Goal: Task Accomplishment & Management: Use online tool/utility

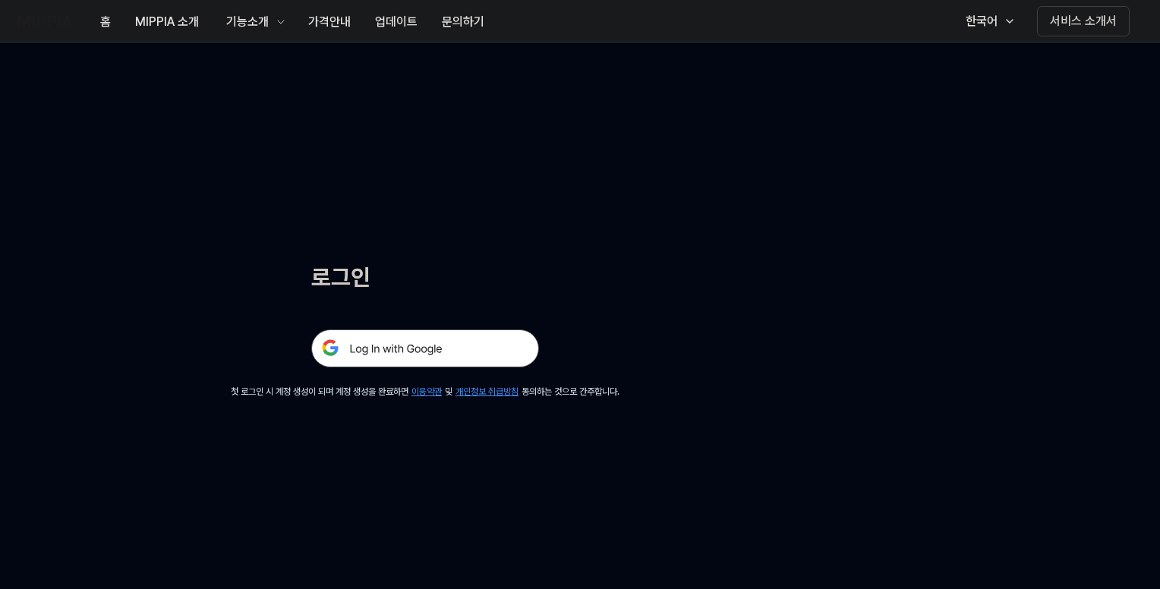
click at [440, 345] on img at bounding box center [425, 349] width 228 height 38
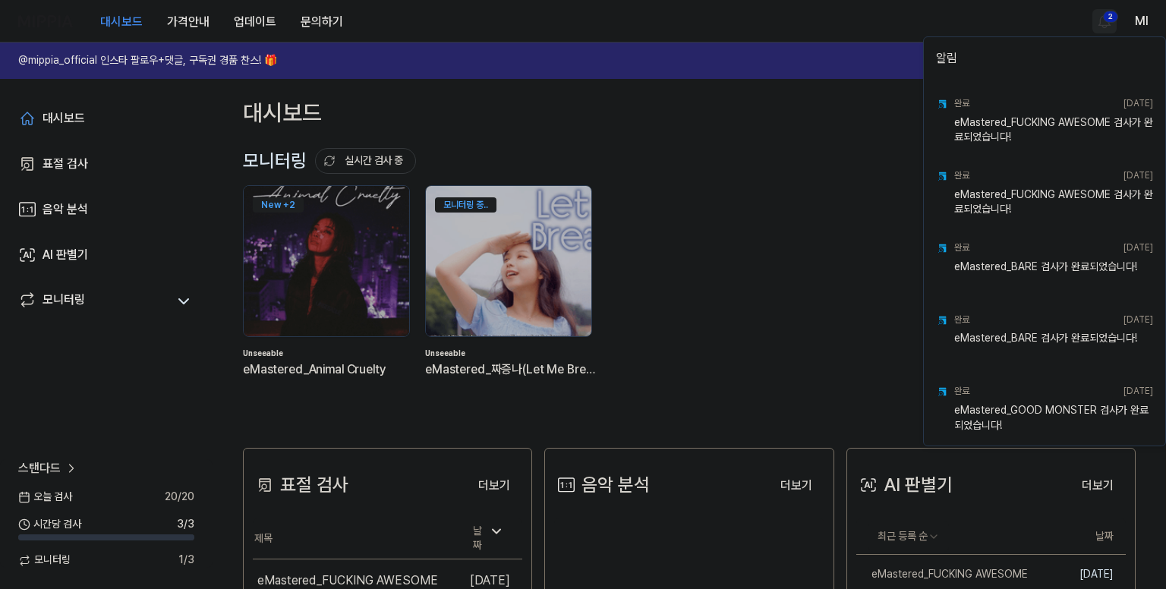
click at [1106, 16] on html "대시보드 가격안내 업데이트 문의하기 2 Ml @mippia_official 인스타 팔로우+댓글, 구독권 경품 찬스! 🎁 다시 보지 않기 대시보…" at bounding box center [583, 294] width 1166 height 589
click at [860, 34] on html "대시보드 가격안내 업데이트 문의하기 Ml @mippia_official 인스타 팔로우+댓글, 구독권 경품 찬스! 🎁 다시 보지 않기 대시보드 …" at bounding box center [583, 294] width 1166 height 589
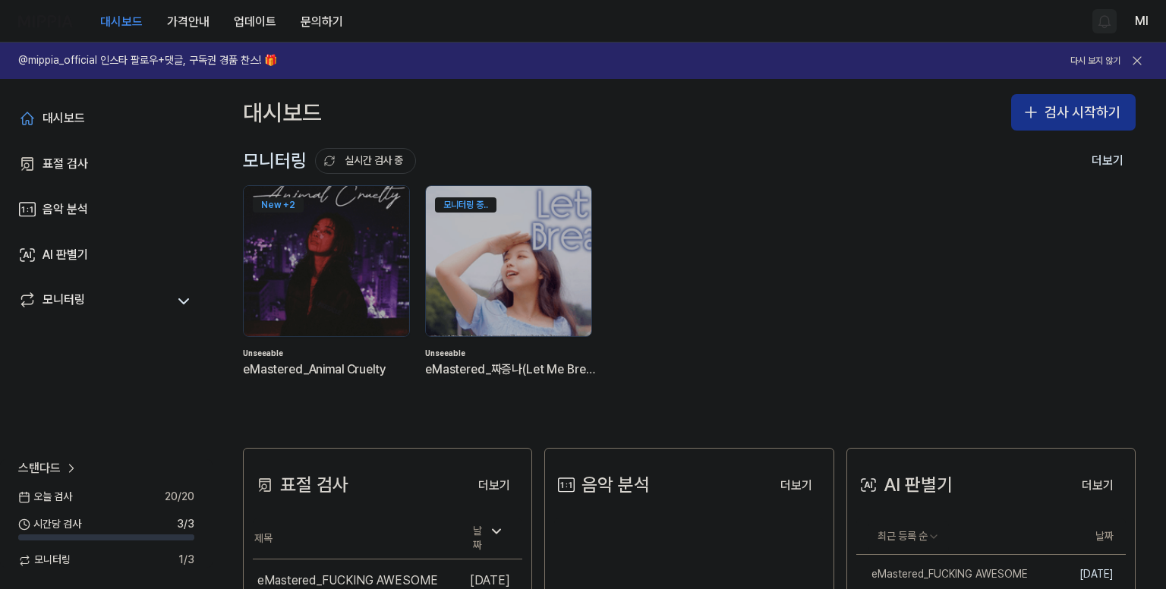
click at [1043, 116] on button "검사 시작하기" at bounding box center [1073, 112] width 125 height 36
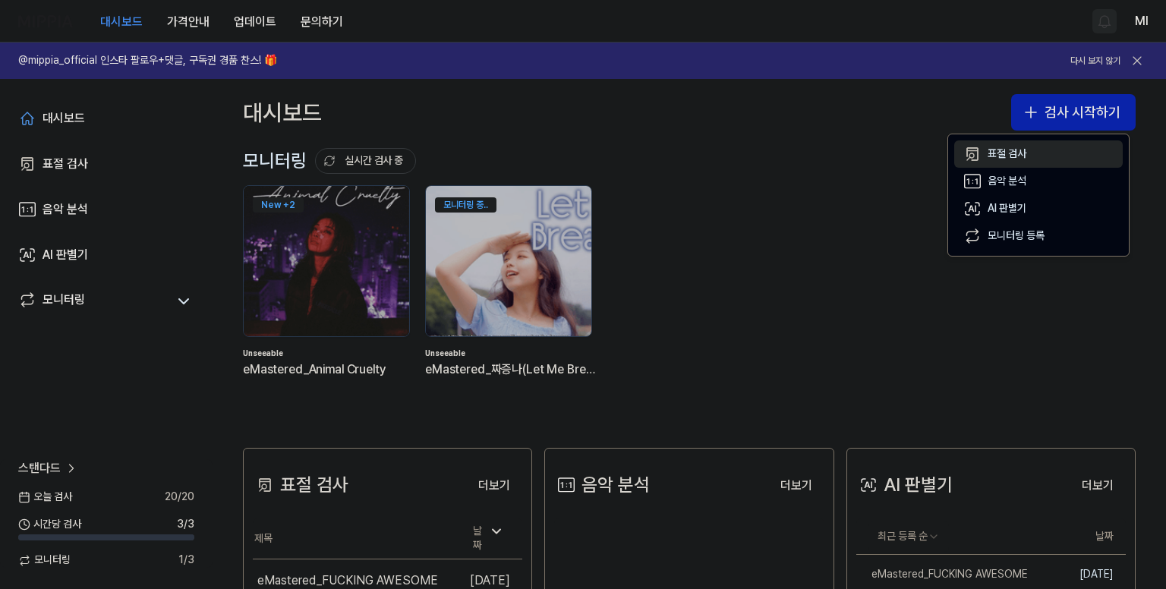
click at [1008, 147] on div "표절 검사" at bounding box center [1007, 154] width 39 height 15
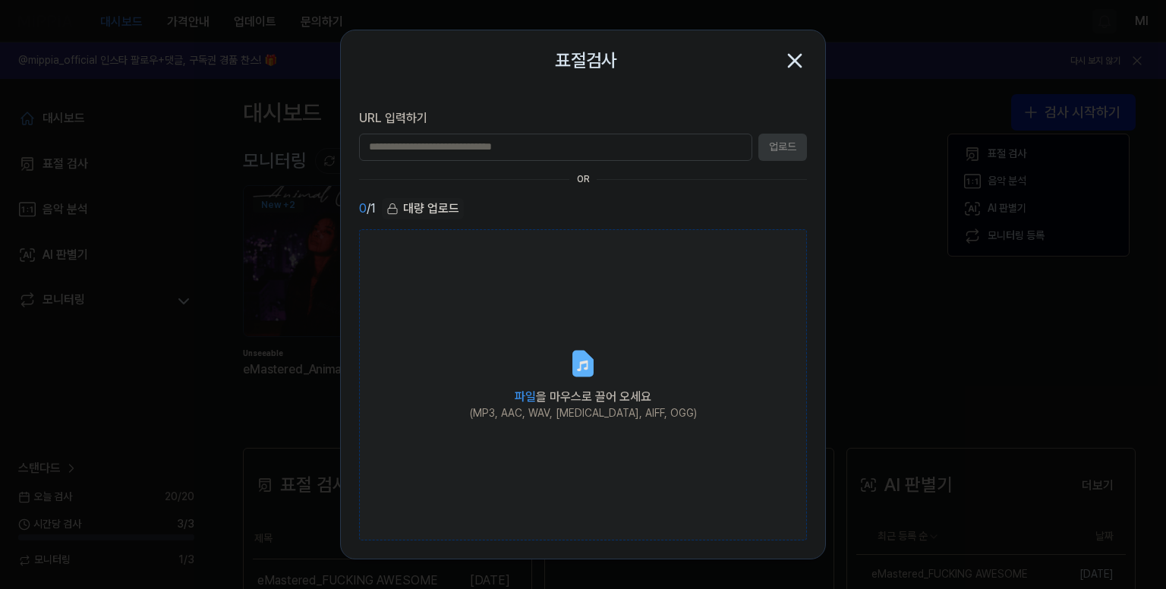
click at [585, 354] on icon at bounding box center [583, 364] width 18 height 24
click at [0, 0] on input "파일 을 마우스로 끌어 오세요 (MP3, AAC, WAV, [MEDICAL_DATA], AIFF, OGG)" at bounding box center [0, 0] width 0 height 0
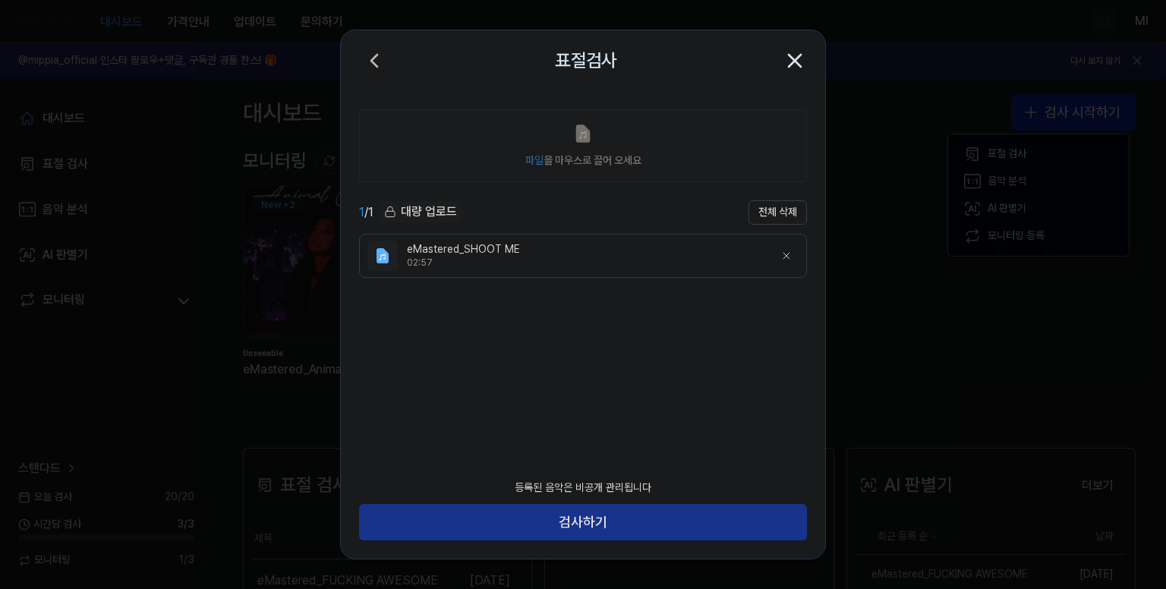
click at [620, 525] on button "검사하기" at bounding box center [583, 522] width 448 height 36
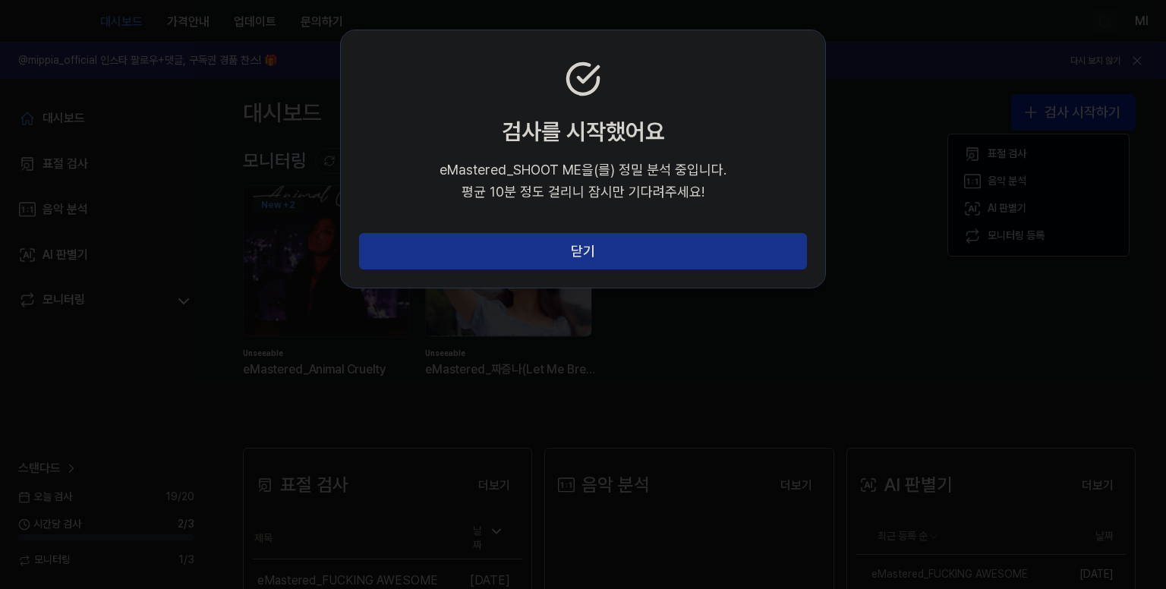
click at [588, 253] on button "닫기" at bounding box center [583, 251] width 448 height 36
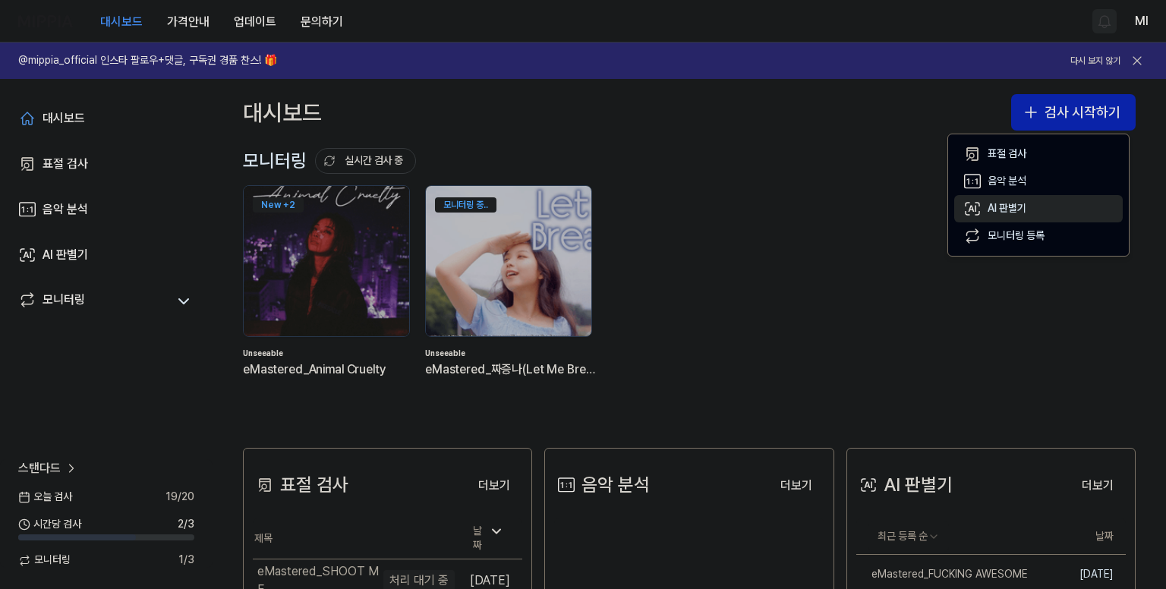
click at [1005, 202] on div "AI 판별기" at bounding box center [1007, 208] width 39 height 15
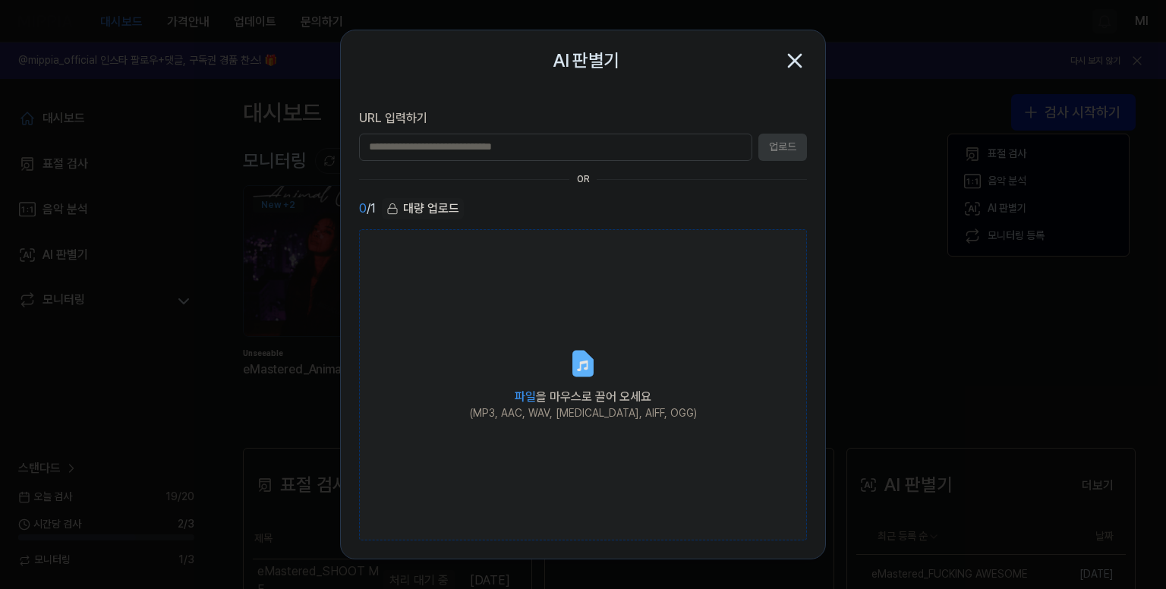
click at [562, 338] on label "파일 을 마우스로 끌어 오세요 (MP3, AAC, WAV, [MEDICAL_DATA], AIFF, OGG)" at bounding box center [583, 385] width 448 height 312
click at [0, 0] on input "파일 을 마우스로 끌어 오세요 (MP3, AAC, WAV, [MEDICAL_DATA], AIFF, OGG)" at bounding box center [0, 0] width 0 height 0
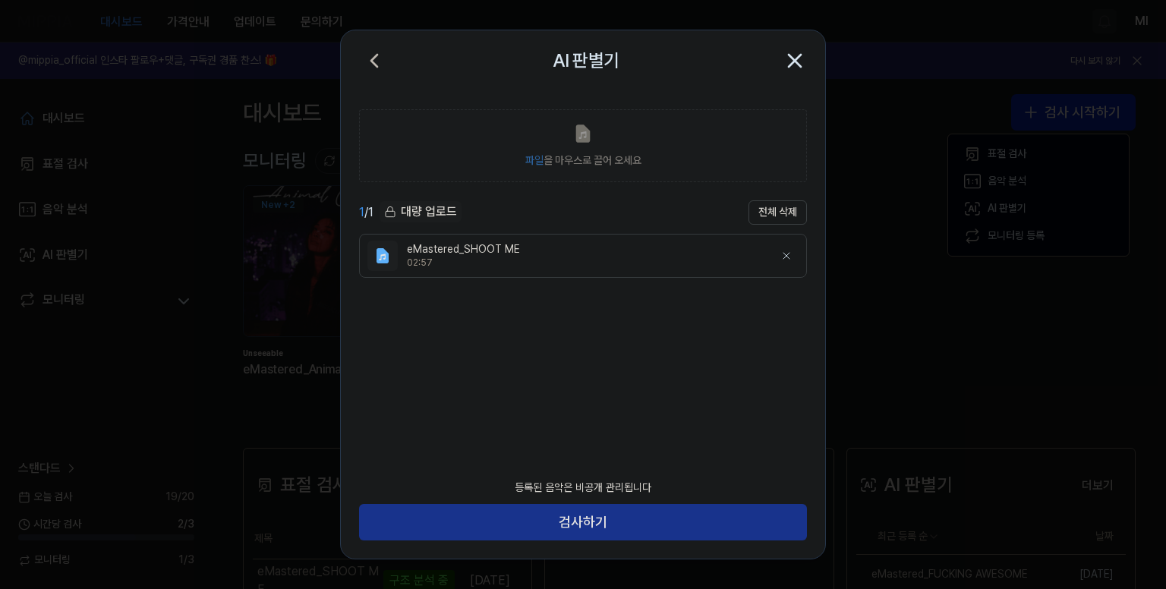
click at [591, 519] on button "검사하기" at bounding box center [583, 522] width 448 height 36
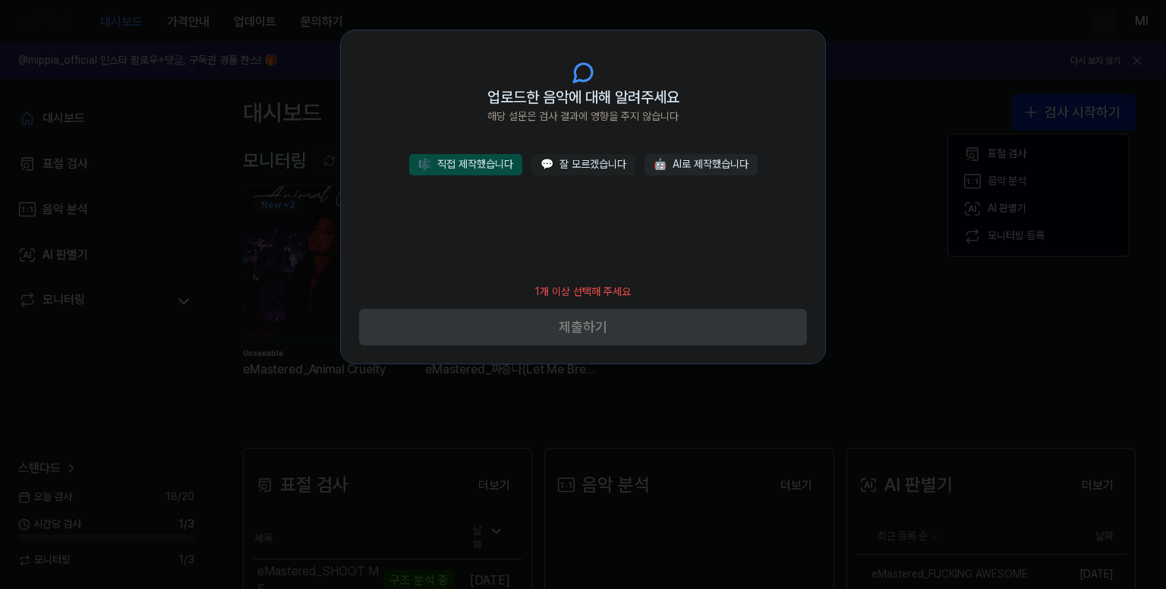
click at [491, 166] on button "🎼 직접 제작했습니다" at bounding box center [465, 164] width 113 height 21
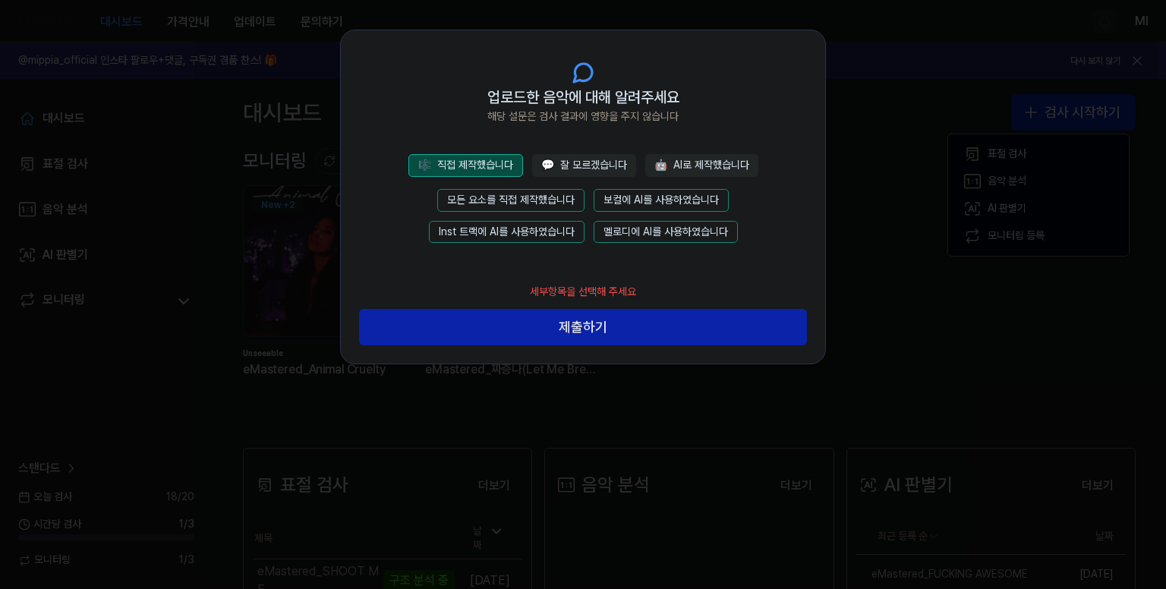
click at [535, 194] on button "모든 요소를 직접 제작했습니다" at bounding box center [510, 200] width 147 height 23
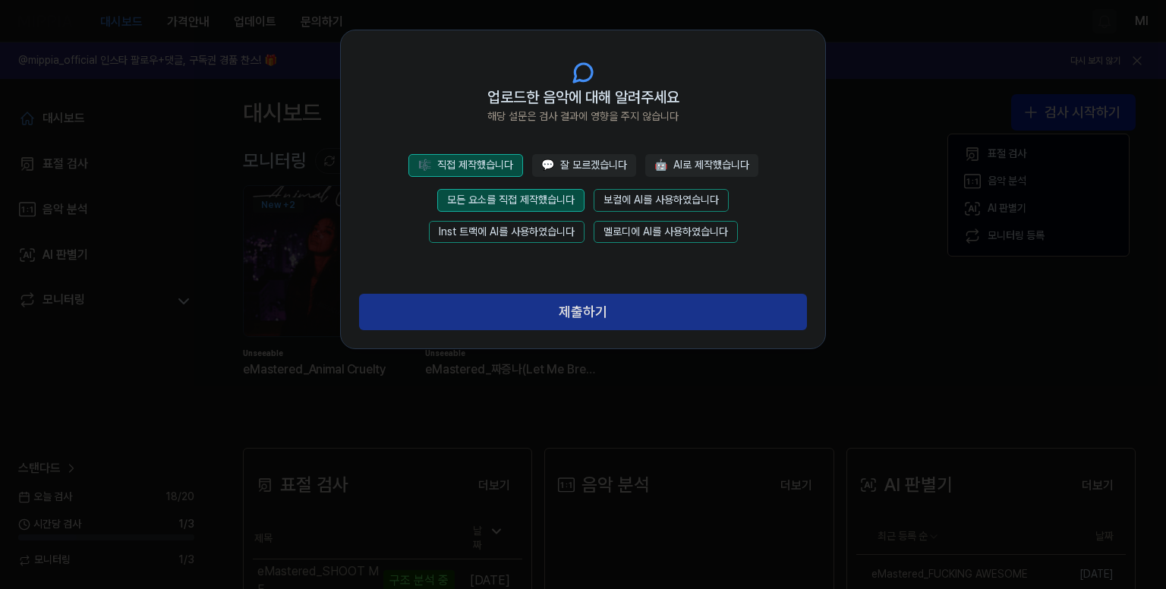
click at [616, 314] on button "제출하기" at bounding box center [583, 312] width 448 height 36
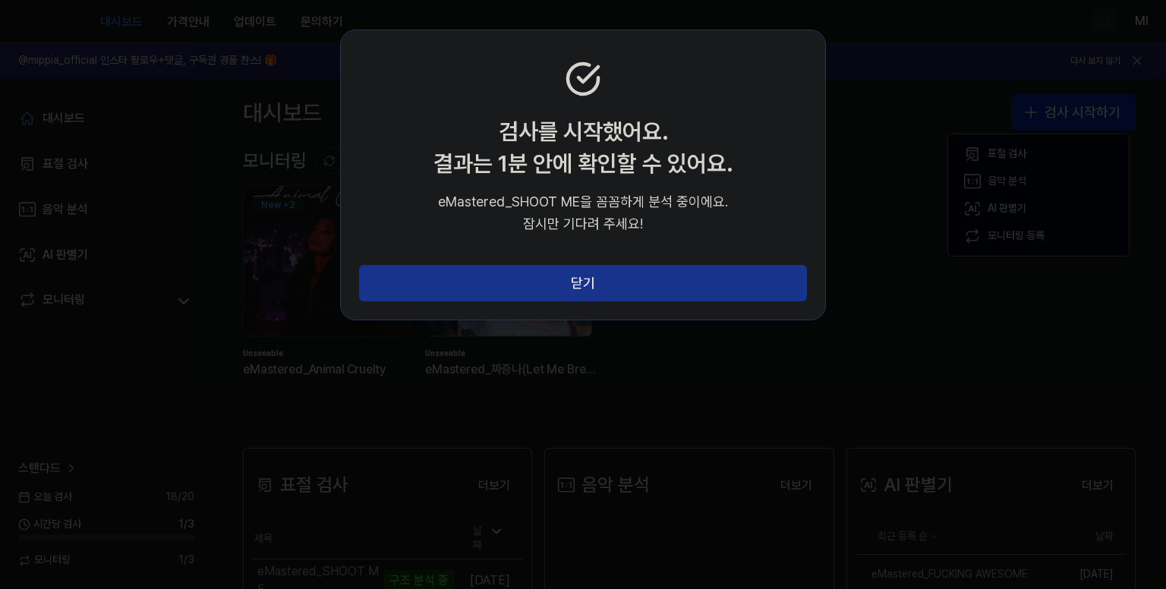
click at [612, 292] on button "닫기" at bounding box center [583, 283] width 448 height 36
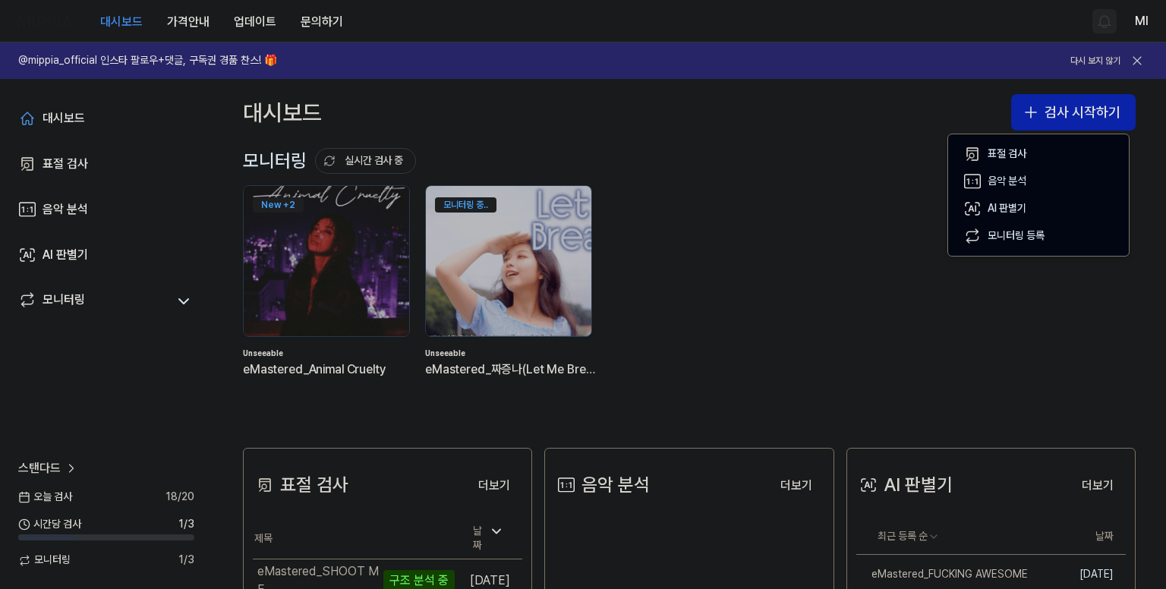
click at [808, 129] on div "대시보드 검사 시작하기" at bounding box center [690, 112] width 954 height 67
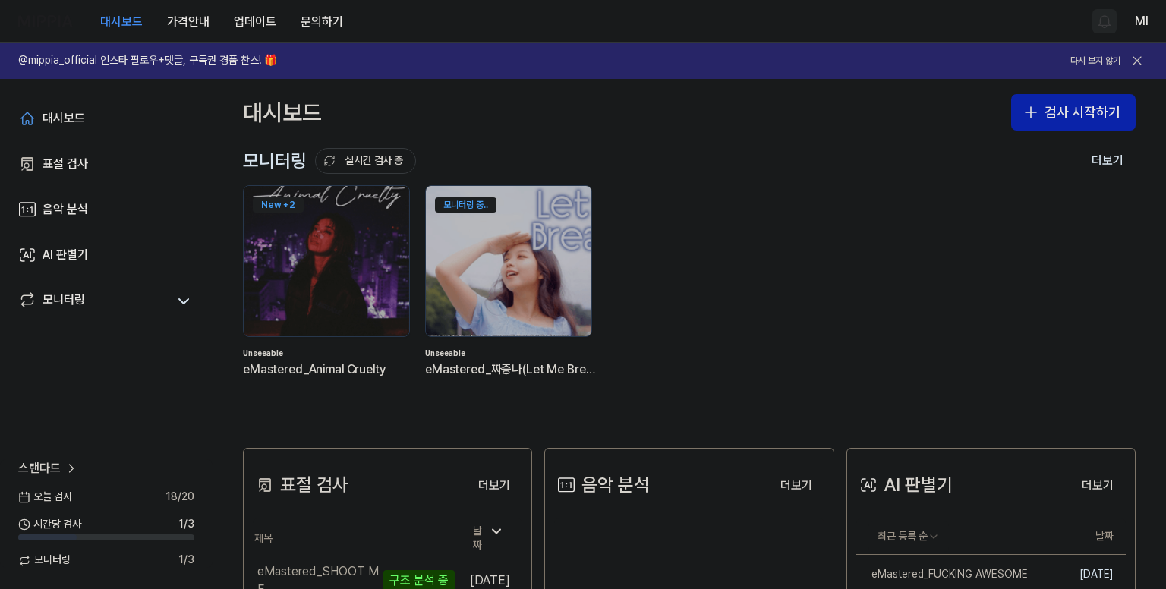
scroll to position [304, 0]
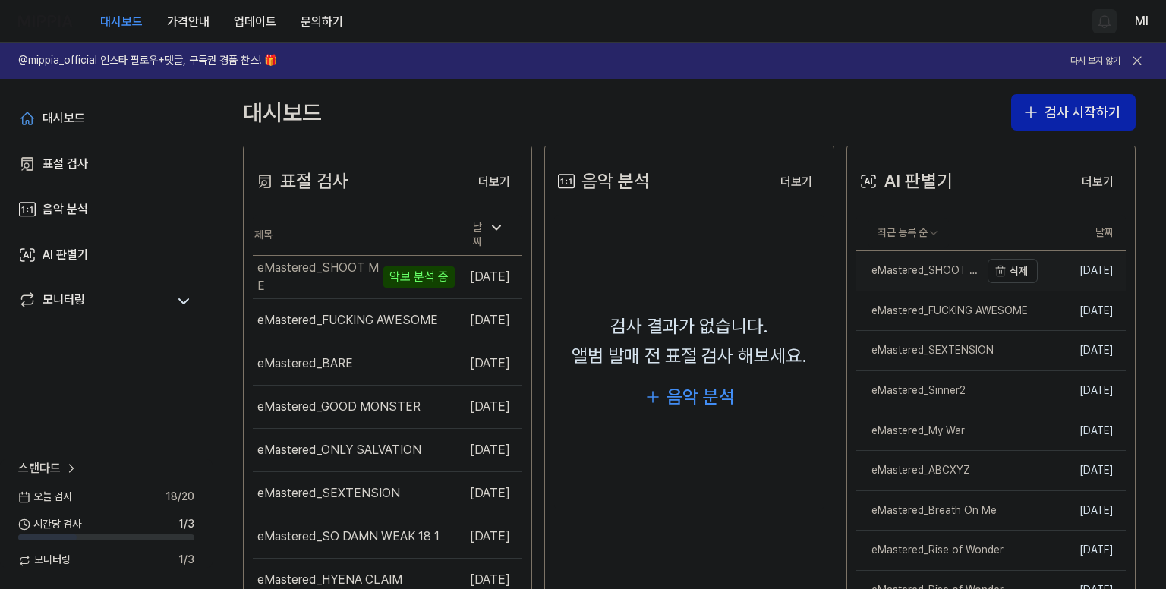
click at [891, 268] on div "eMastered_SHOOT ME" at bounding box center [919, 270] width 124 height 15
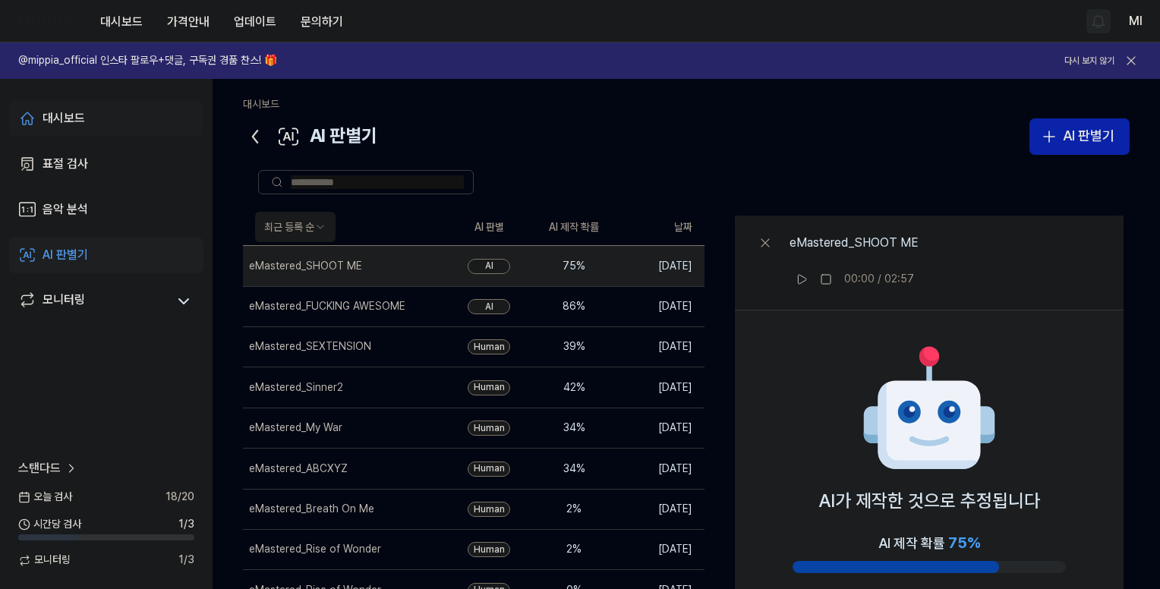
click at [80, 113] on div "대시보드" at bounding box center [64, 118] width 43 height 18
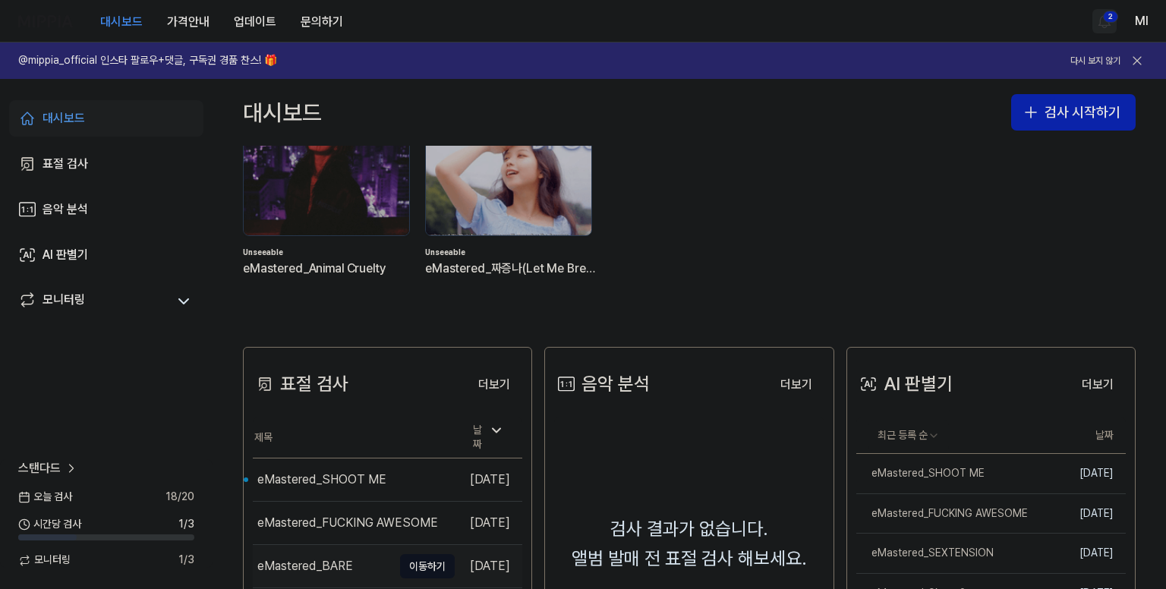
scroll to position [228, 0]
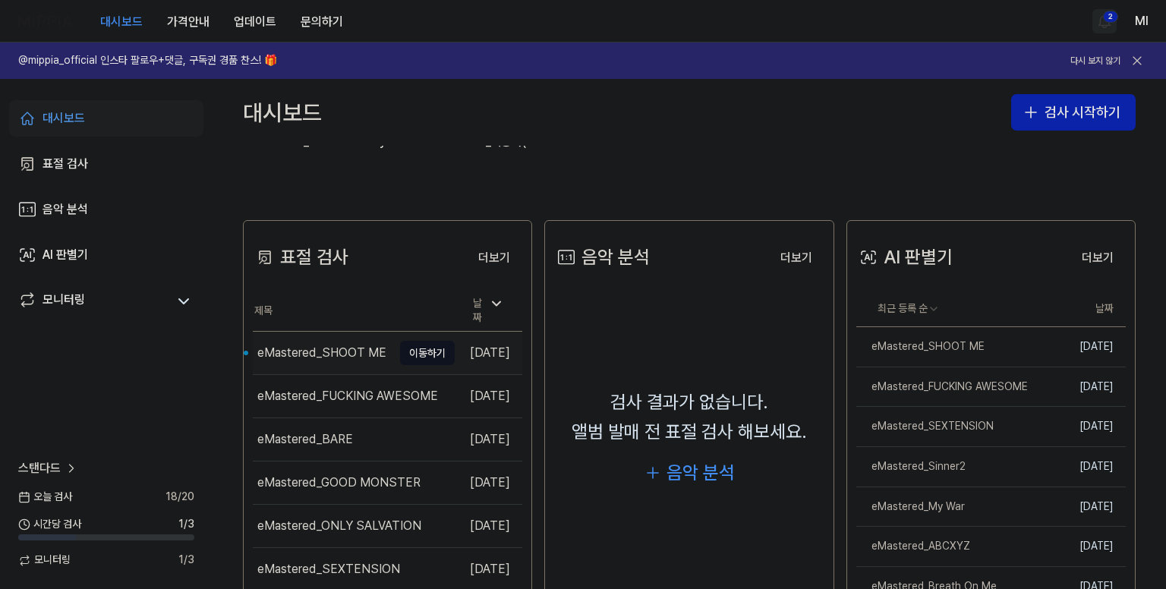
click at [336, 352] on div "eMastered_SHOOT ME" at bounding box center [321, 353] width 129 height 18
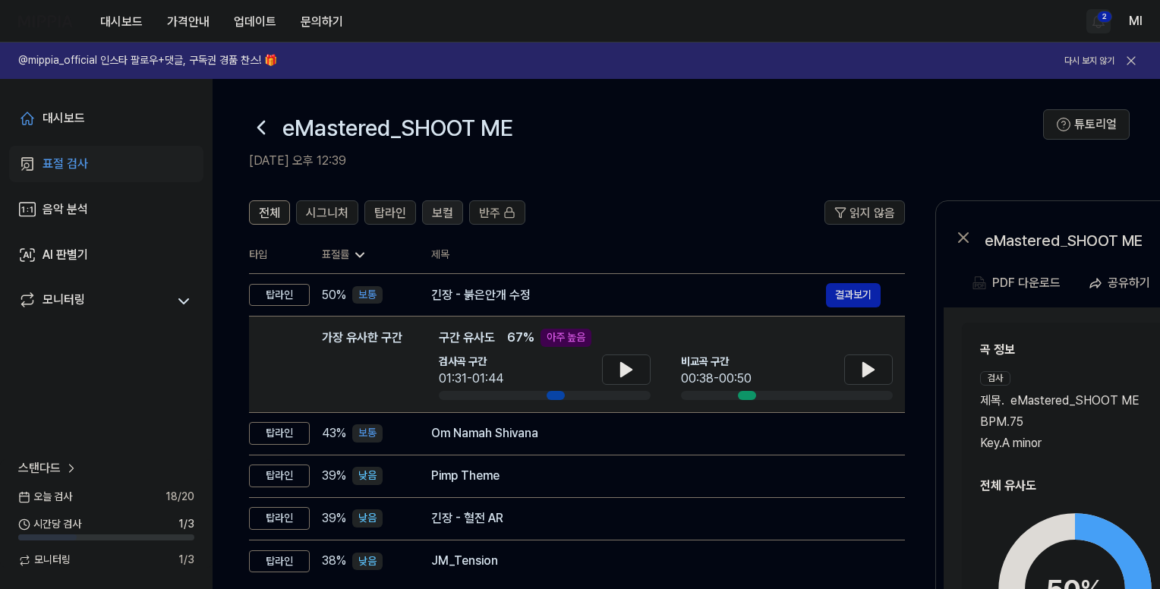
click at [443, 210] on span "보컬" at bounding box center [442, 213] width 21 height 18
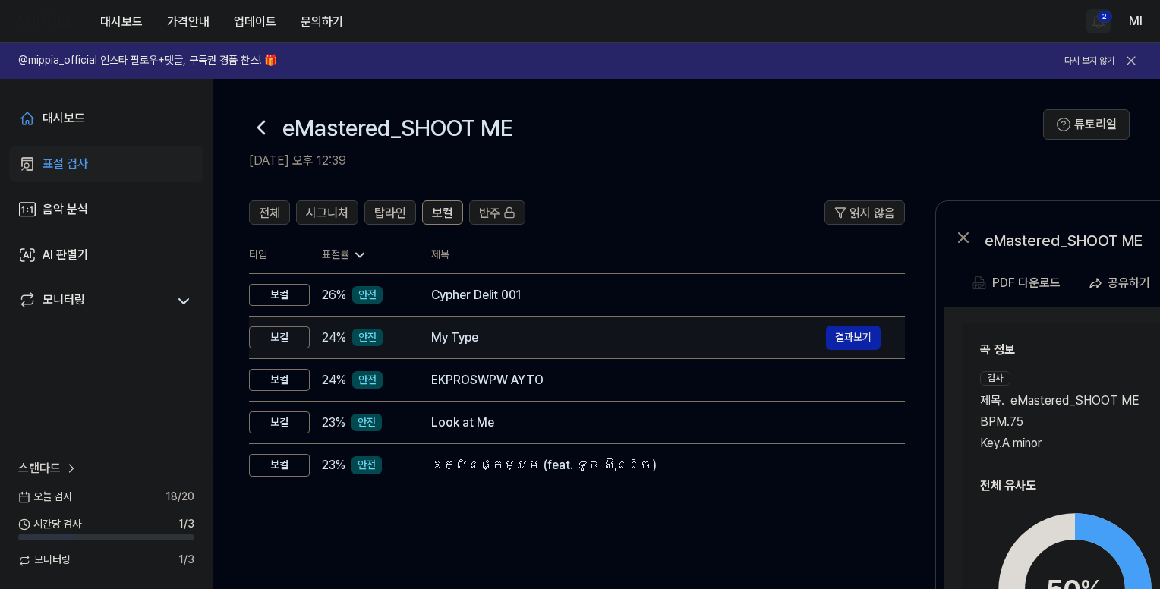
click at [462, 348] on div "My Type 결과보기" at bounding box center [656, 338] width 450 height 24
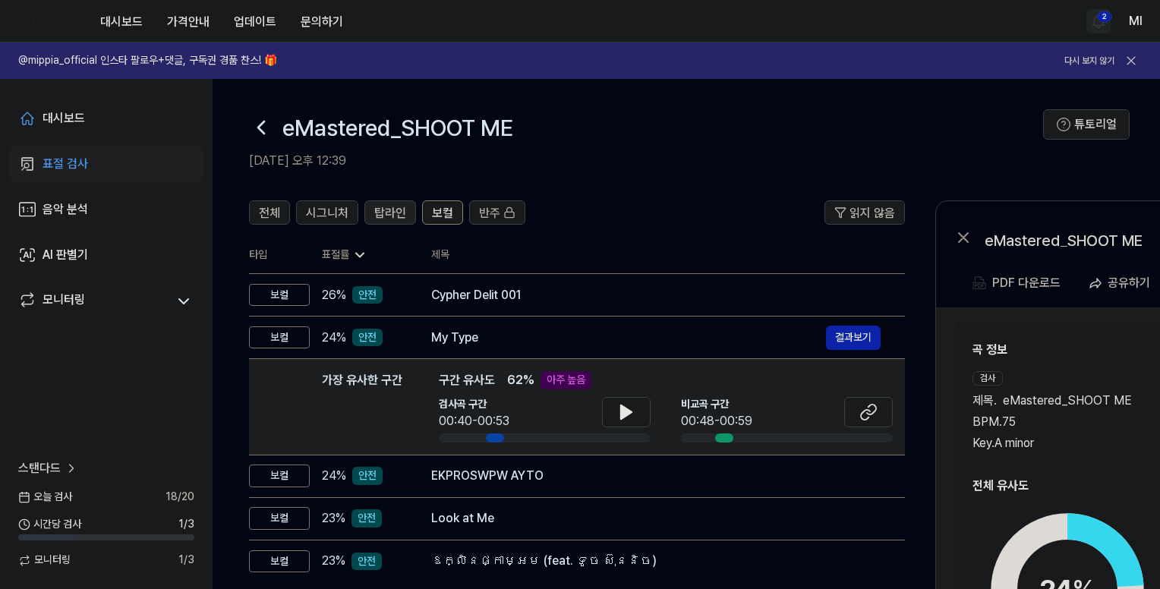
click at [385, 208] on span "탑라인" at bounding box center [390, 213] width 32 height 18
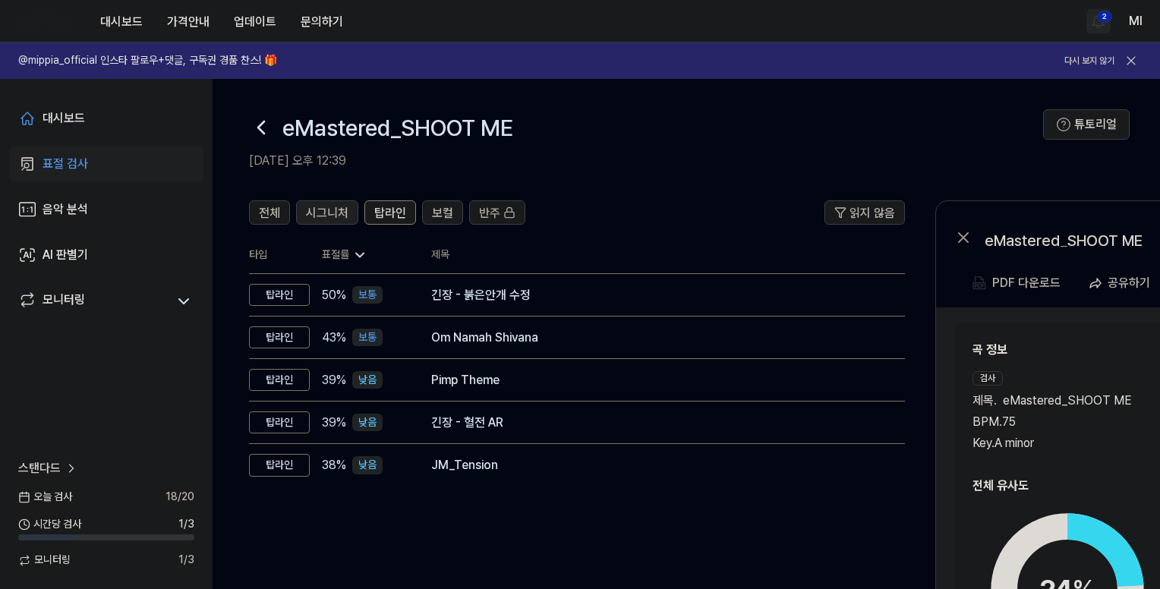
click at [333, 213] on span "시그니처" at bounding box center [327, 213] width 43 height 18
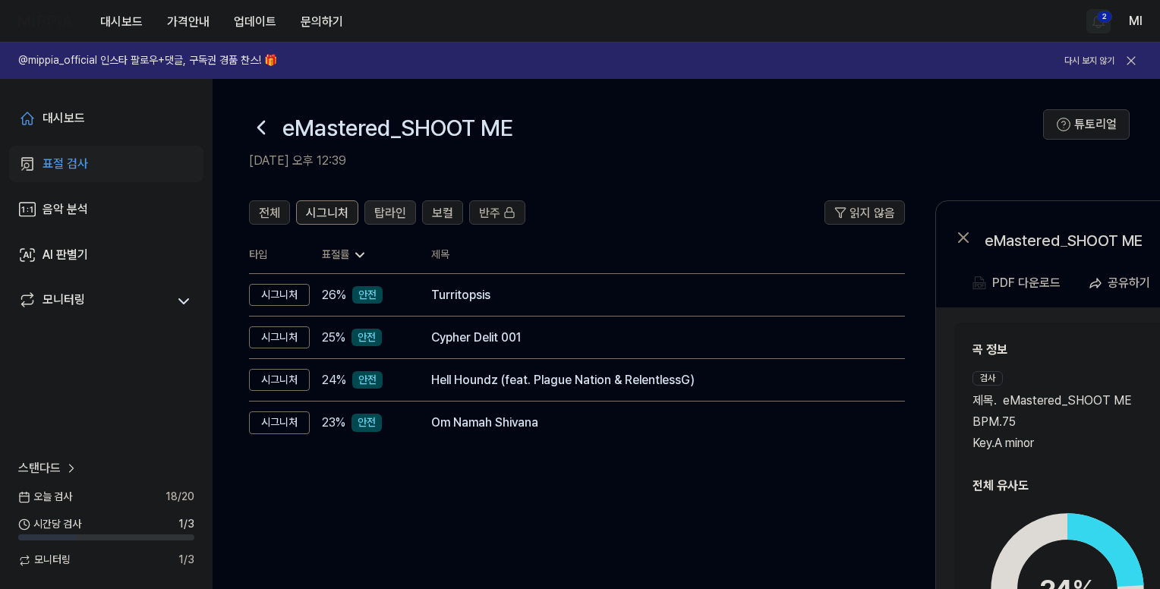
click at [386, 212] on span "탑라인" at bounding box center [390, 213] width 32 height 18
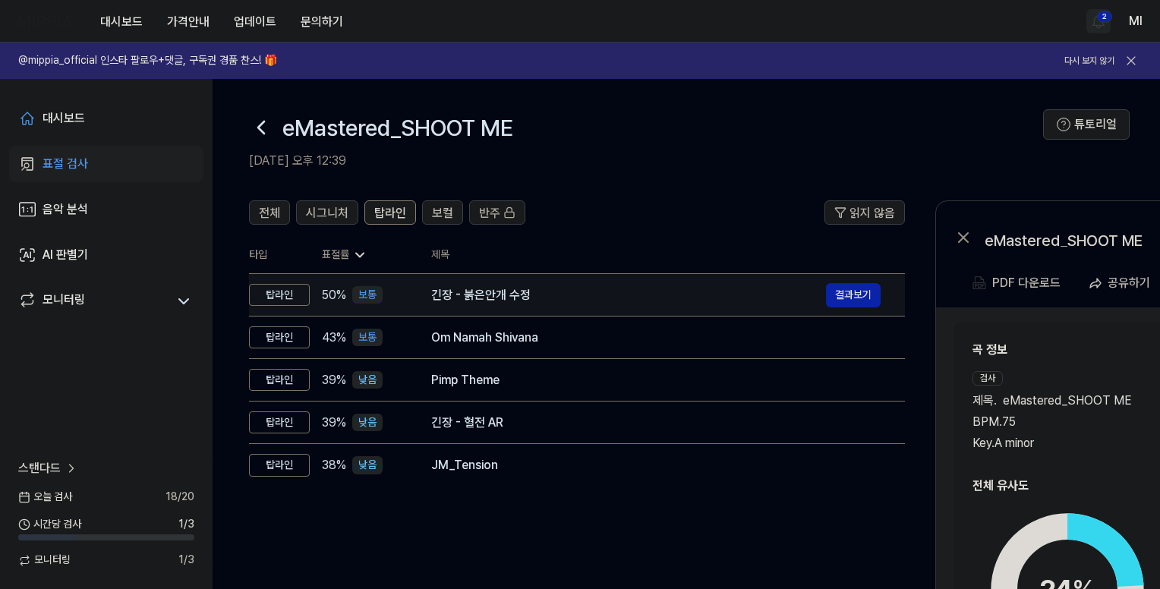
click at [485, 301] on div "긴장 - 붉은안개 수정" at bounding box center [628, 295] width 395 height 18
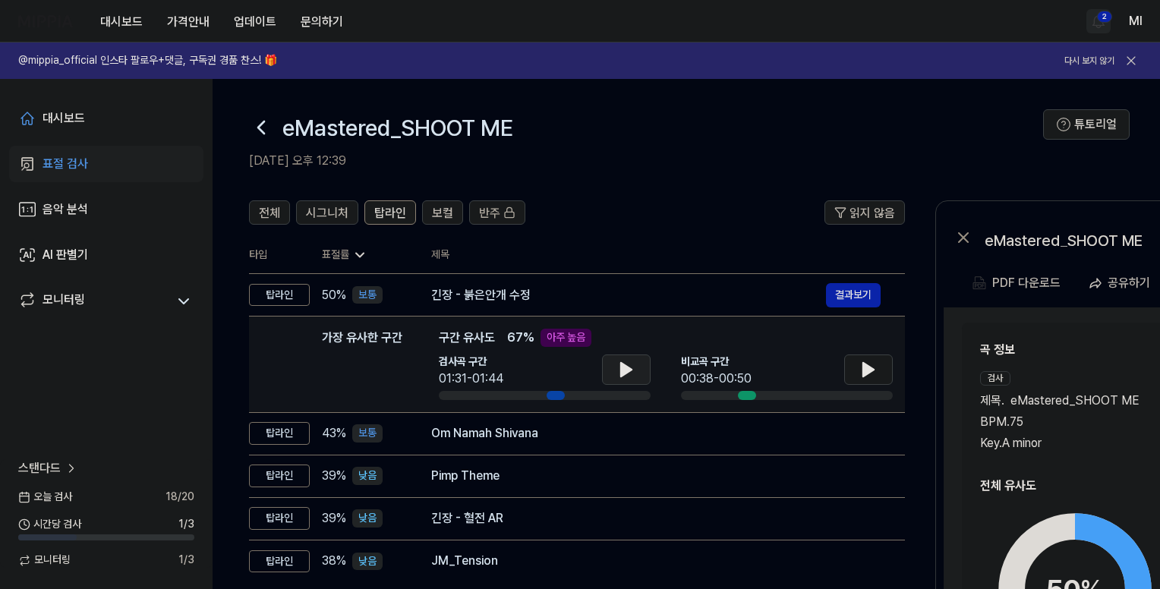
click at [619, 369] on icon at bounding box center [626, 370] width 18 height 18
click at [622, 369] on icon at bounding box center [623, 370] width 3 height 12
click at [866, 365] on icon at bounding box center [868, 370] width 11 height 14
click at [631, 377] on icon at bounding box center [626, 370] width 18 height 18
click at [631, 371] on icon at bounding box center [626, 370] width 18 height 18
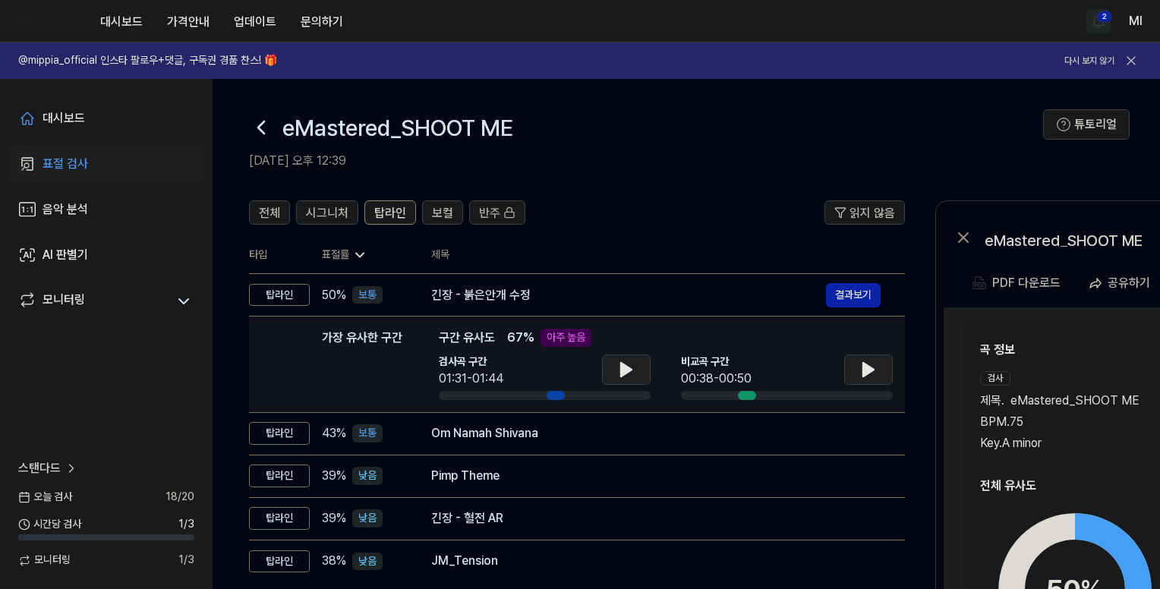
click at [1084, 374] on div "검사 제목 . eMastered_SHOOT ME BPM. 75 Key. A minor" at bounding box center [1069, 411] width 179 height 81
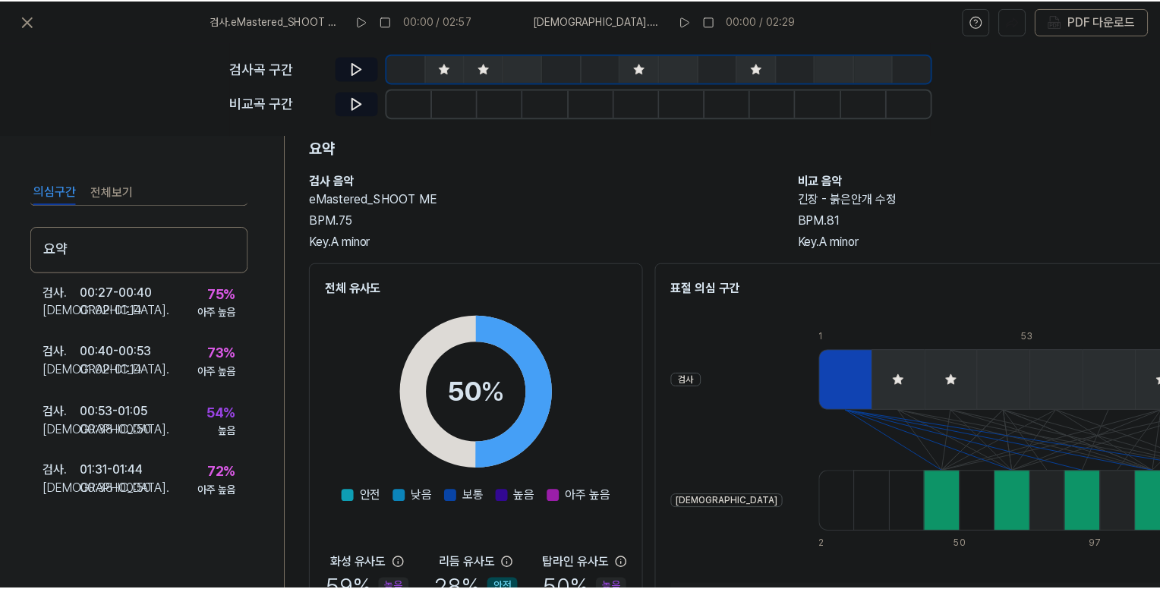
scroll to position [0, 0]
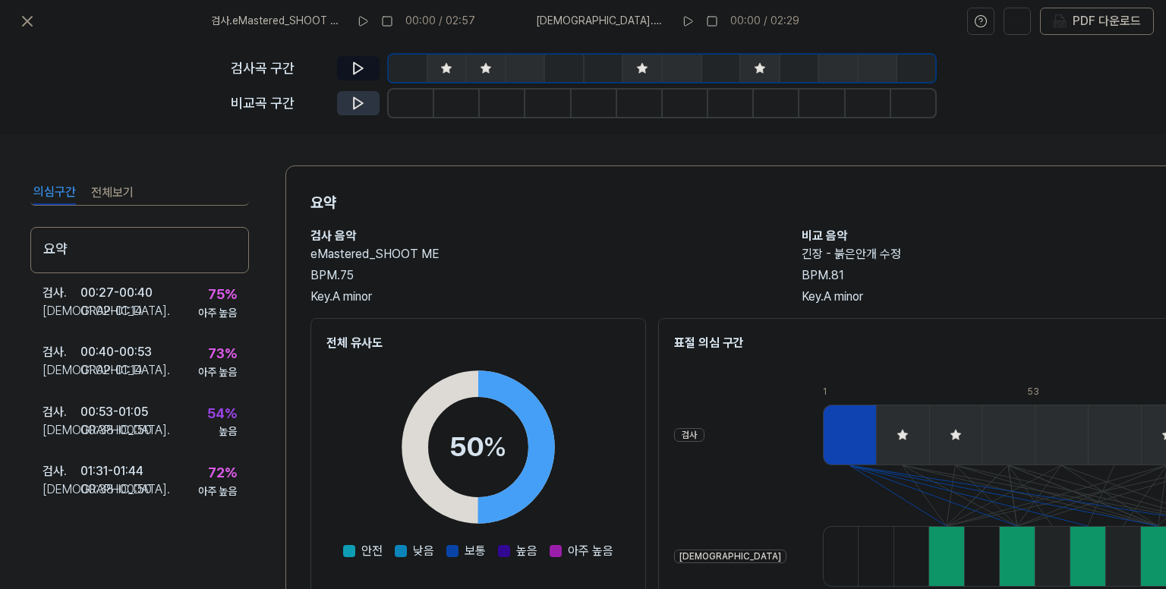
click at [351, 99] on icon at bounding box center [358, 103] width 15 height 15
click at [358, 101] on icon at bounding box center [358, 103] width 15 height 15
click at [362, 62] on icon at bounding box center [358, 68] width 15 height 15
click at [443, 65] on icon at bounding box center [446, 68] width 12 height 12
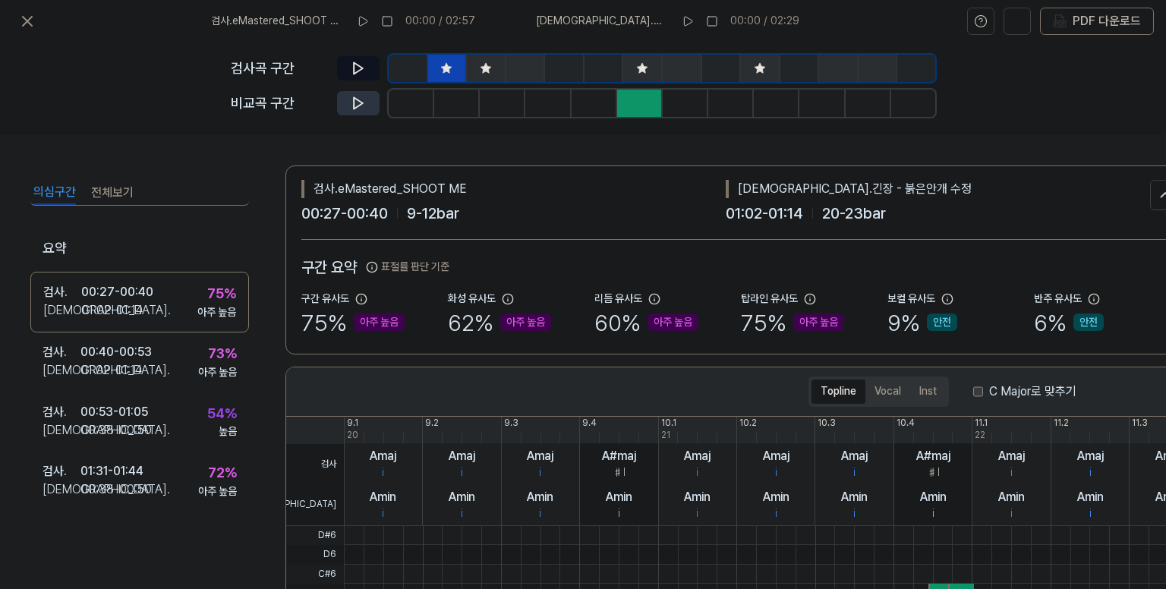
click at [358, 105] on icon at bounding box center [358, 103] width 15 height 15
click at [358, 65] on icon at bounding box center [358, 68] width 9 height 11
click at [485, 69] on icon at bounding box center [486, 68] width 10 height 10
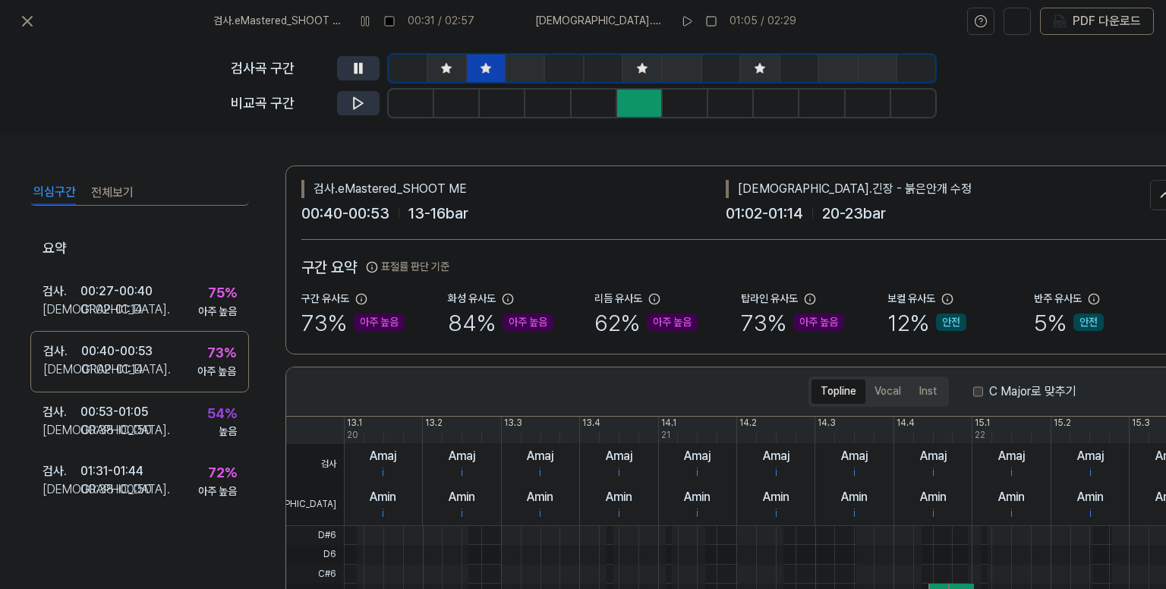
click at [364, 67] on icon at bounding box center [358, 68] width 15 height 15
click at [351, 103] on icon at bounding box center [358, 103] width 15 height 15
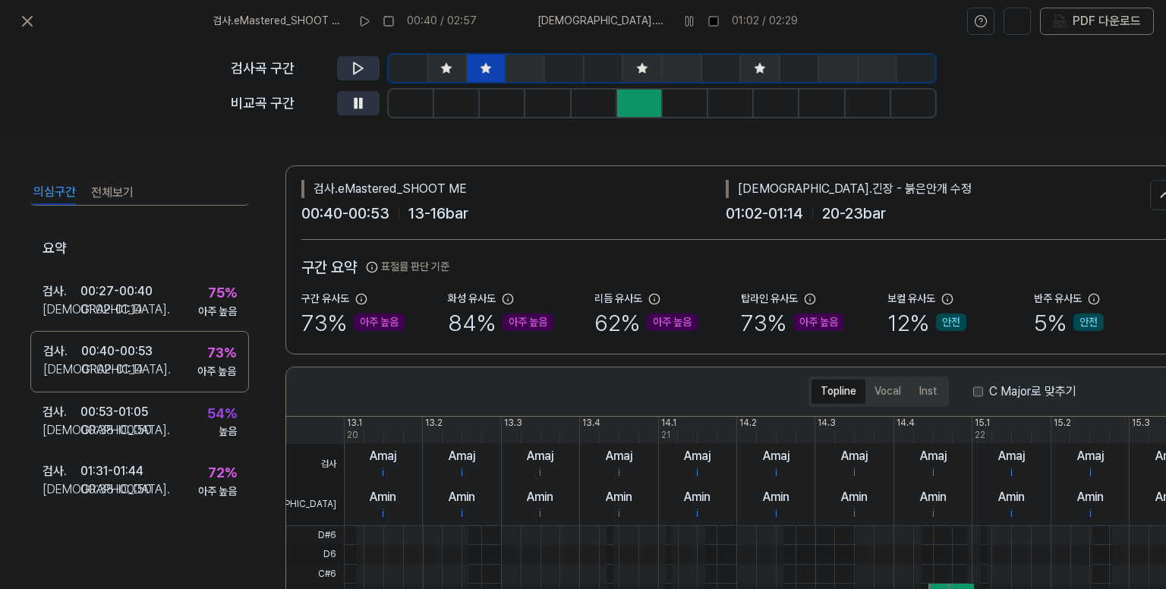
click at [352, 103] on icon at bounding box center [358, 103] width 15 height 15
click at [26, 17] on icon at bounding box center [27, 21] width 18 height 18
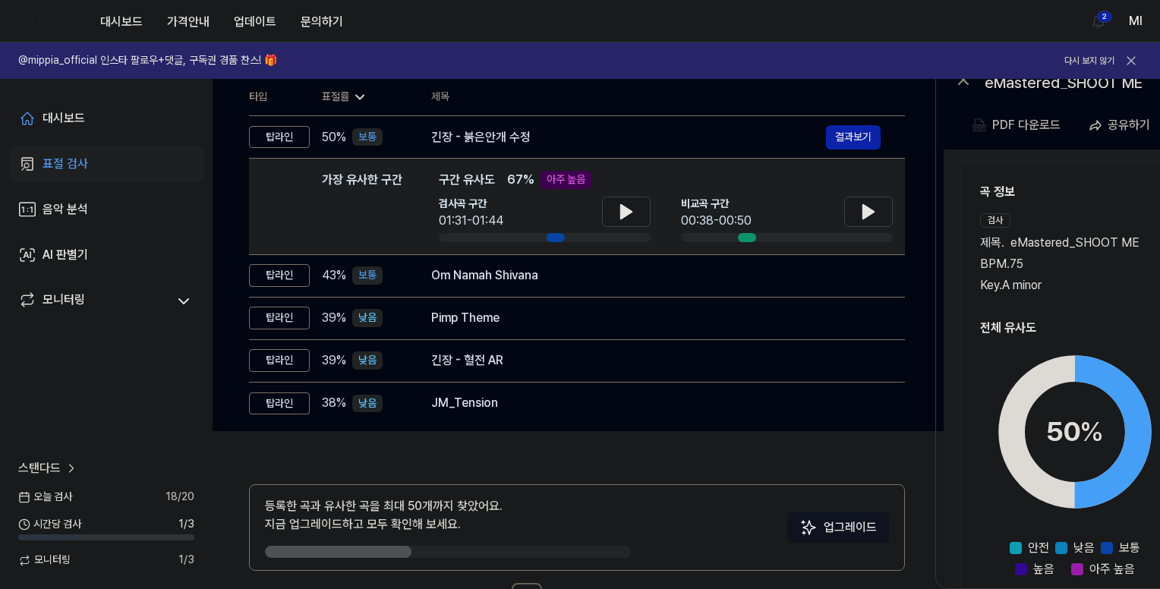
scroll to position [213, 0]
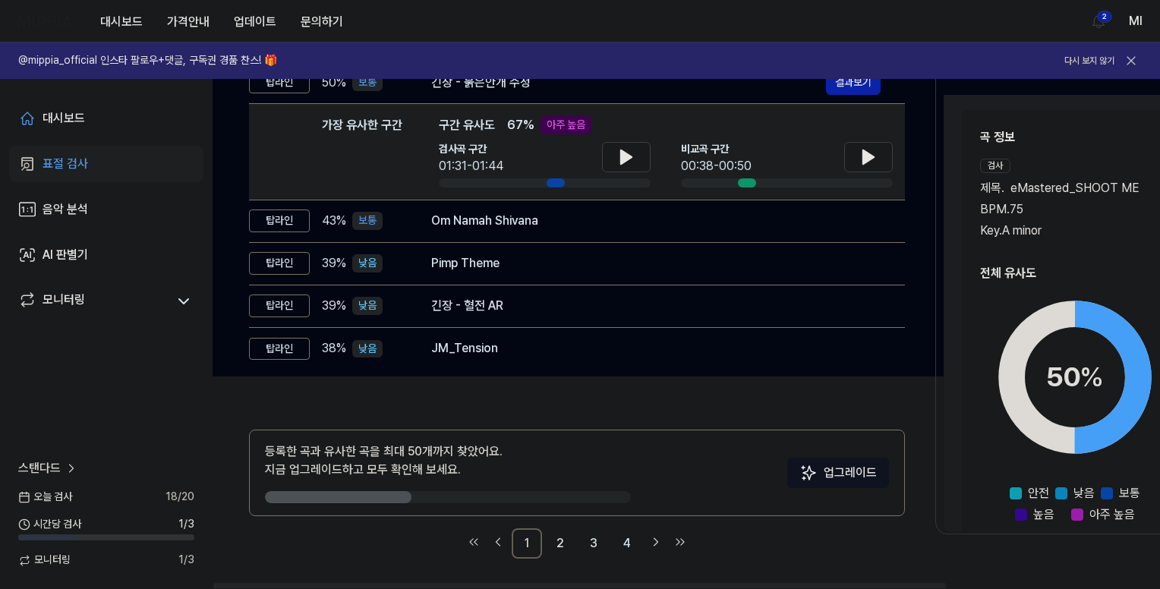
click at [1057, 245] on div "곡 정보 검사 제목 . eMastered_SHOOT ME BPM. 75 Key. A minor 비교 제목 . 긴장 - 붉은안개 수정 BPM. …" at bounding box center [1174, 326] width 389 height 396
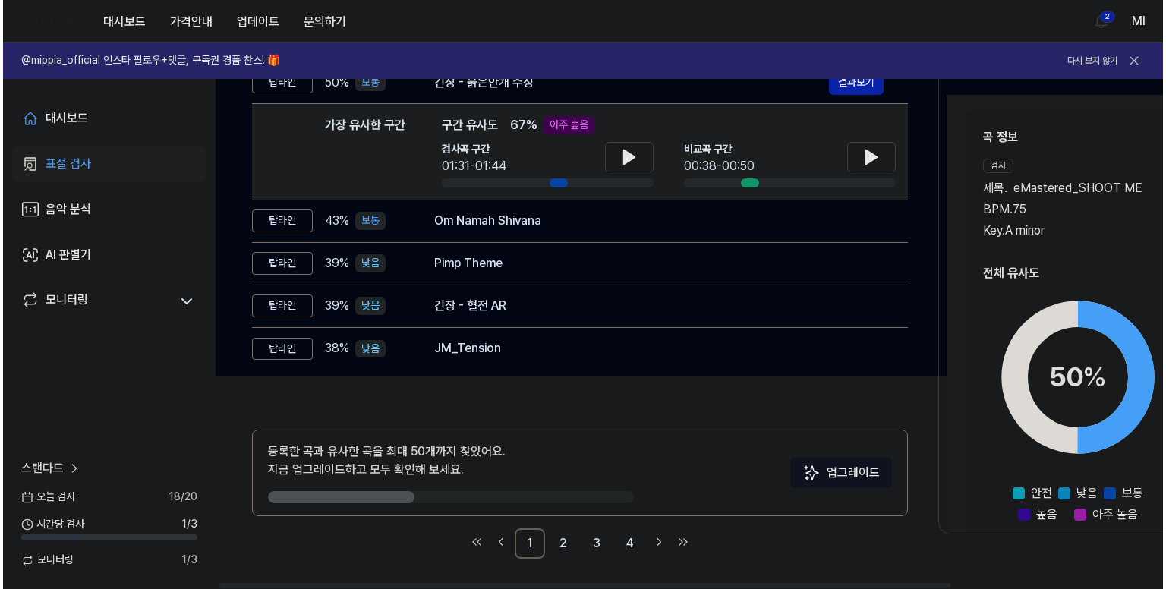
scroll to position [0, 0]
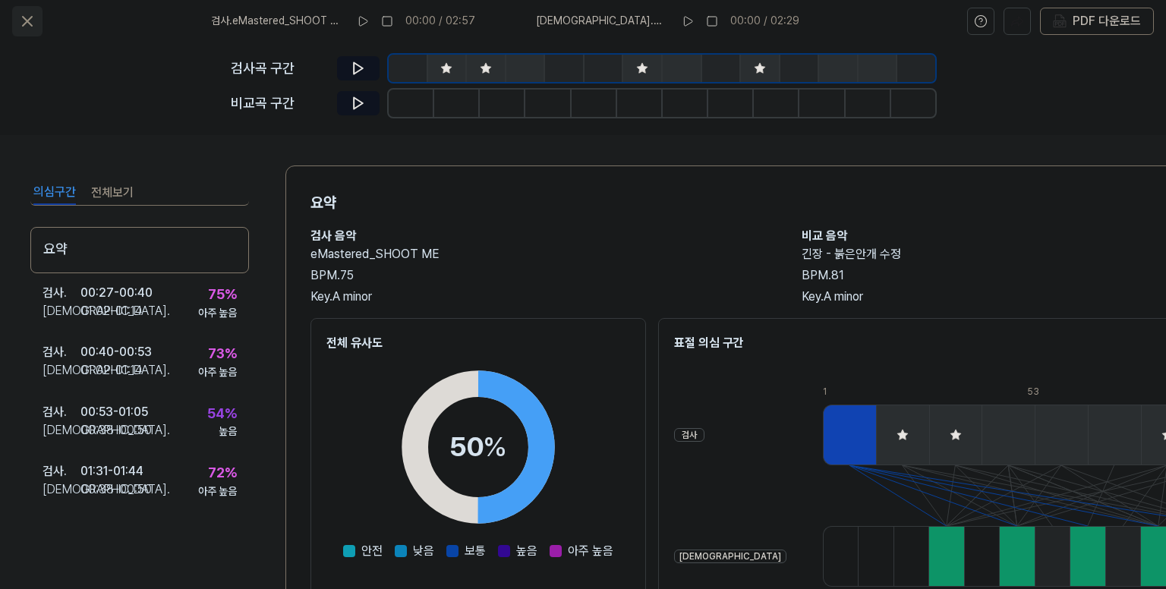
click at [29, 21] on icon at bounding box center [27, 21] width 18 height 18
